Goal: Information Seeking & Learning: Understand process/instructions

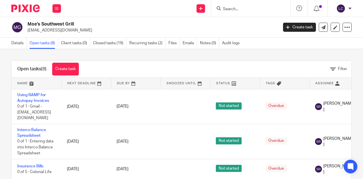
click at [258, 5] on form at bounding box center [252, 8] width 60 height 7
click at [235, 8] on input "Search" at bounding box center [247, 9] width 51 height 5
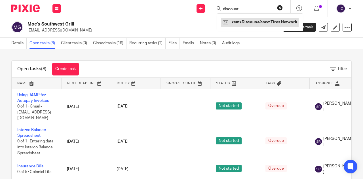
type input "discount"
click at [242, 20] on link at bounding box center [259, 22] width 77 height 9
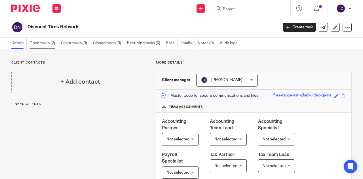
click at [53, 44] on link "Open tasks (2)" at bounding box center [43, 43] width 29 height 11
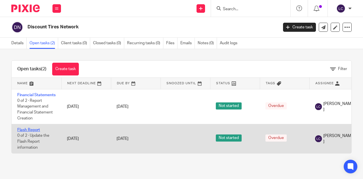
click at [29, 132] on link "Flash Report" at bounding box center [28, 130] width 23 height 4
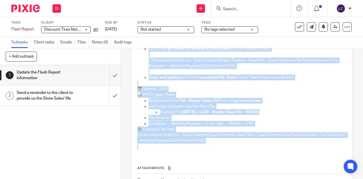
scroll to position [345, 0]
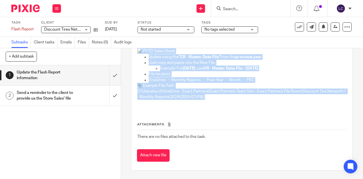
drag, startPoint x: 134, startPoint y: 63, endPoint x: 235, endPoint y: 97, distance: 106.6
copy div "The Flash Report is used for Cash Flow purposes , not for reflecting the curren…"
click at [179, 58] on strong ""CR - Master Data File"" at bounding box center [200, 57] width 42 height 4
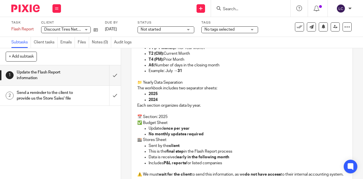
scroll to position [120, 0]
click at [156, 90] on p "The workbook includes two separator sheets:" at bounding box center [241, 88] width 209 height 6
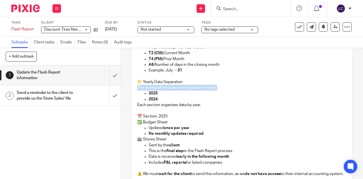
click at [156, 90] on p "The workbook includes two separator sheets:" at bounding box center [241, 88] width 209 height 6
click at [161, 102] on p "2024" at bounding box center [247, 99] width 198 height 6
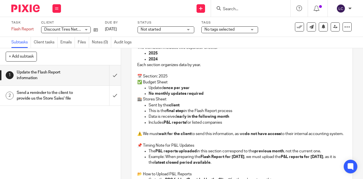
scroll to position [160, 0]
click at [154, 90] on p "Updated once per year" at bounding box center [247, 88] width 198 height 6
click at [157, 95] on strong "No monthly updates required" at bounding box center [175, 93] width 55 height 4
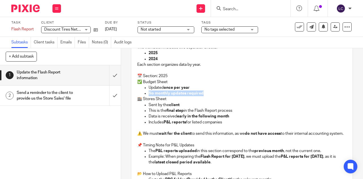
click at [157, 95] on strong "No monthly updates required" at bounding box center [175, 93] width 55 height 4
click at [155, 90] on p "Updated once per year" at bounding box center [247, 88] width 198 height 6
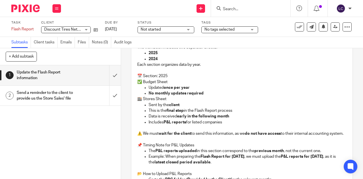
click at [162, 95] on strong "No monthly updates required" at bounding box center [175, 93] width 55 height 4
click at [169, 112] on strong "final step" at bounding box center [174, 111] width 17 height 4
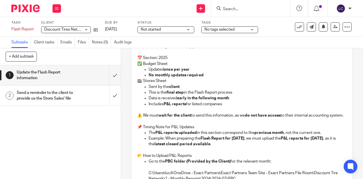
scroll to position [191, 0]
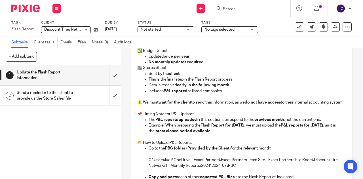
click at [154, 77] on p "Sent by the client" at bounding box center [247, 74] width 198 height 6
click at [156, 82] on p "This is the final step in the Flash Report process" at bounding box center [247, 80] width 198 height 6
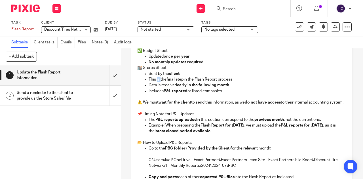
click at [156, 82] on p "This is the final step in the Flash Report process" at bounding box center [247, 80] width 198 height 6
click at [158, 88] on p "Data is received early in the following month" at bounding box center [247, 85] width 198 height 6
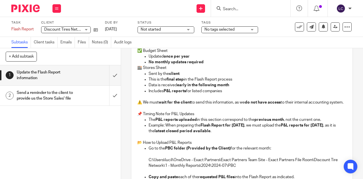
click at [159, 94] on p "Includes P&L reports for listed companies" at bounding box center [247, 91] width 198 height 6
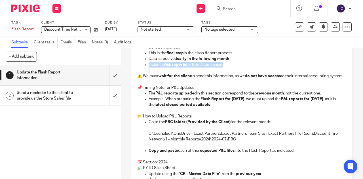
scroll to position [218, 0]
click at [149, 78] on p "⚠️ We must wait for the client to send this information, as we do not have acce…" at bounding box center [241, 76] width 209 height 6
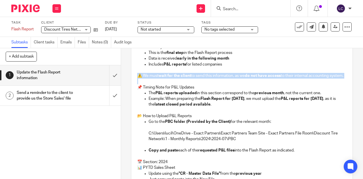
click at [149, 78] on p "⚠️ We must wait for the client to send this information, as we do not have acce…" at bounding box center [241, 76] width 209 height 6
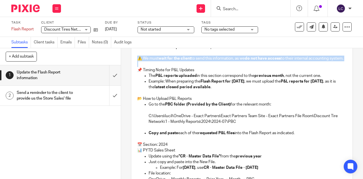
scroll to position [235, 0]
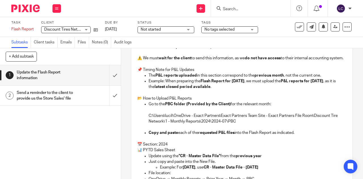
click at [161, 101] on p "📂 How to Upload P&L Reports" at bounding box center [241, 98] width 209 height 6
click at [158, 73] on p "📌 Timing Note for P&L Updates" at bounding box center [241, 70] width 209 height 6
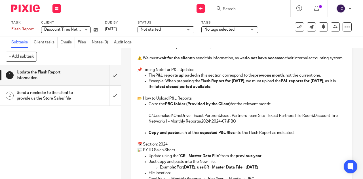
click at [158, 77] on strong "P&L reports uploaded" at bounding box center [175, 75] width 41 height 4
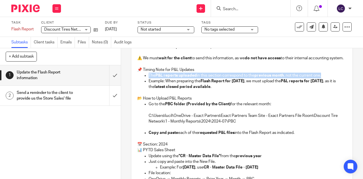
click at [158, 77] on strong "P&L reports uploaded" at bounding box center [175, 75] width 41 height 4
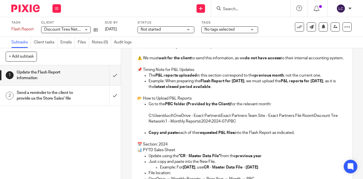
click at [162, 112] on p at bounding box center [247, 110] width 198 height 6
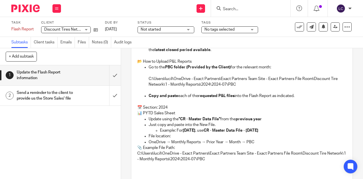
scroll to position [273, 0]
